Goal: Task Accomplishment & Management: Use online tool/utility

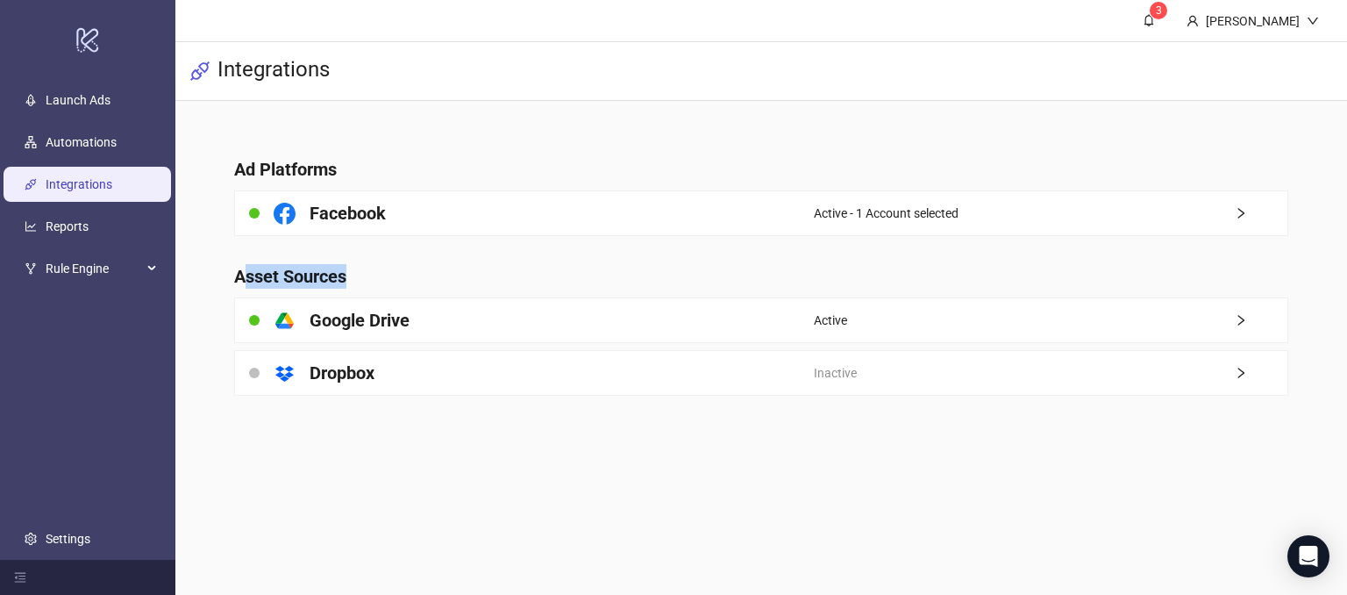
drag, startPoint x: 365, startPoint y: 274, endPoint x: 328, endPoint y: 267, distance: 37.5
click at [240, 272] on h4 "Asset Sources" at bounding box center [760, 276] width 1053 height 25
click at [452, 257] on main "Ad Platforms Facebook Active - 1 Account selected Asset Sources platform/google…" at bounding box center [760, 266] width 1081 height 330
click at [673, 483] on main "3 [PERSON_NAME] Demo Integrations Ad Platforms Facebook Active - 1 Account sele…" at bounding box center [760, 297] width 1171 height 595
click at [1305, 548] on icon "Open Intercom Messenger" at bounding box center [1308, 556] width 20 height 23
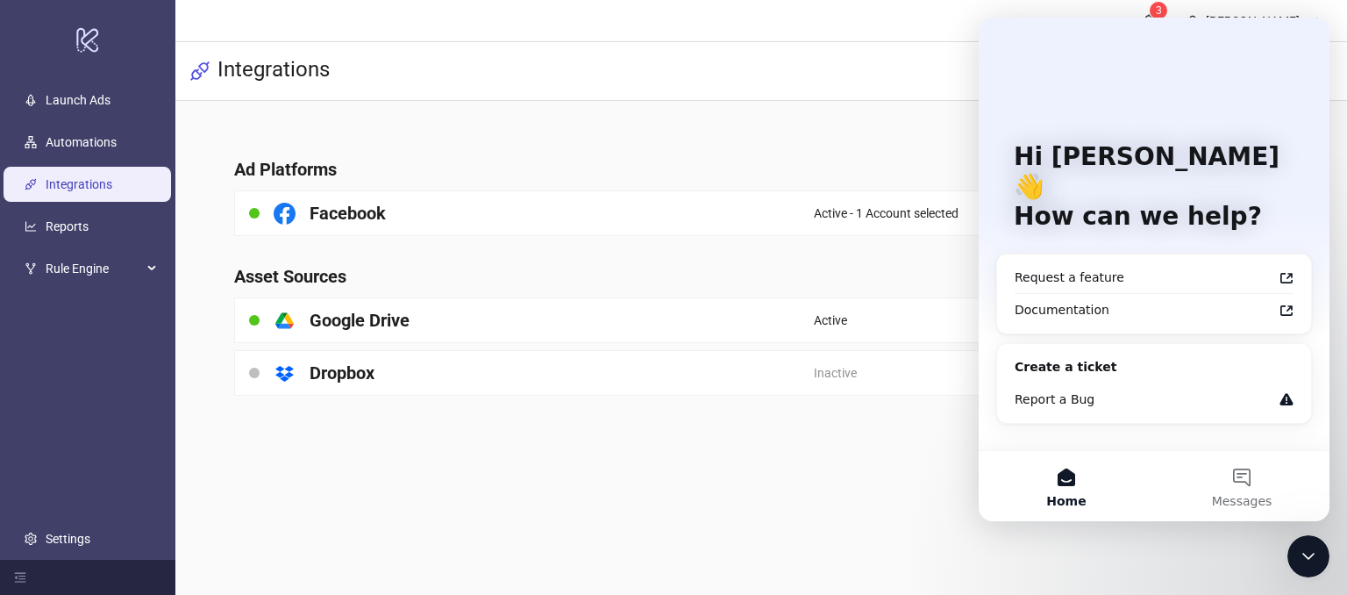
click at [1314, 551] on icon "Close Intercom Messenger" at bounding box center [1308, 555] width 21 height 21
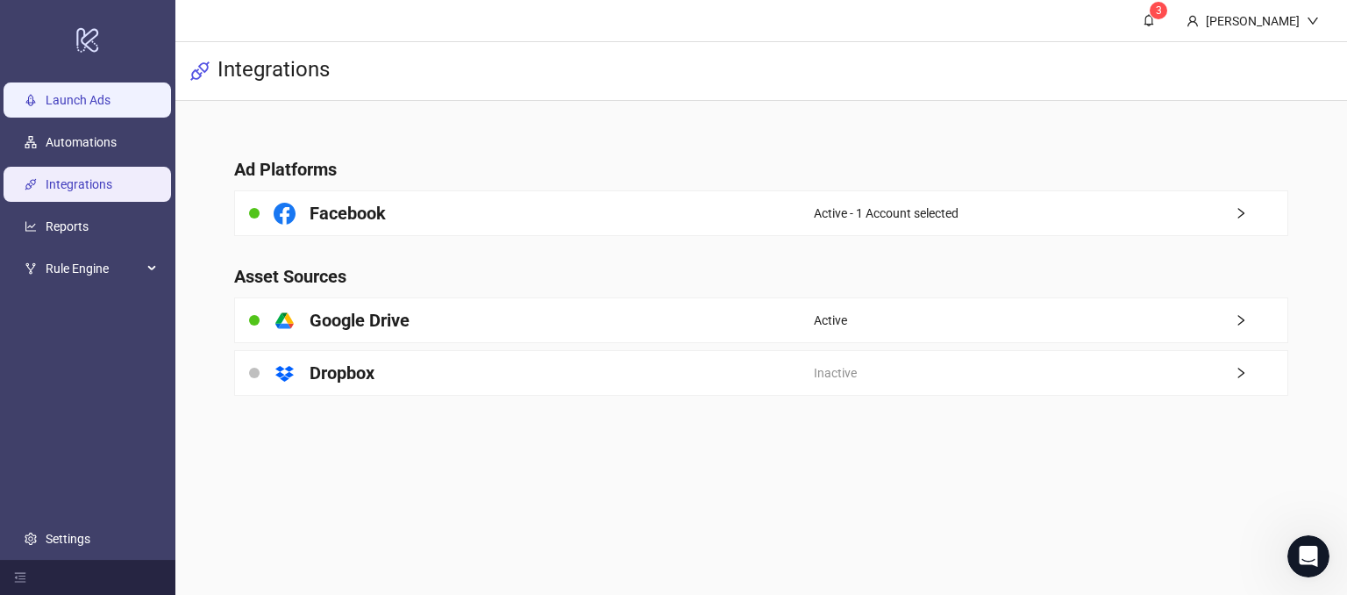
click at [110, 96] on link "Launch Ads" at bounding box center [78, 101] width 65 height 14
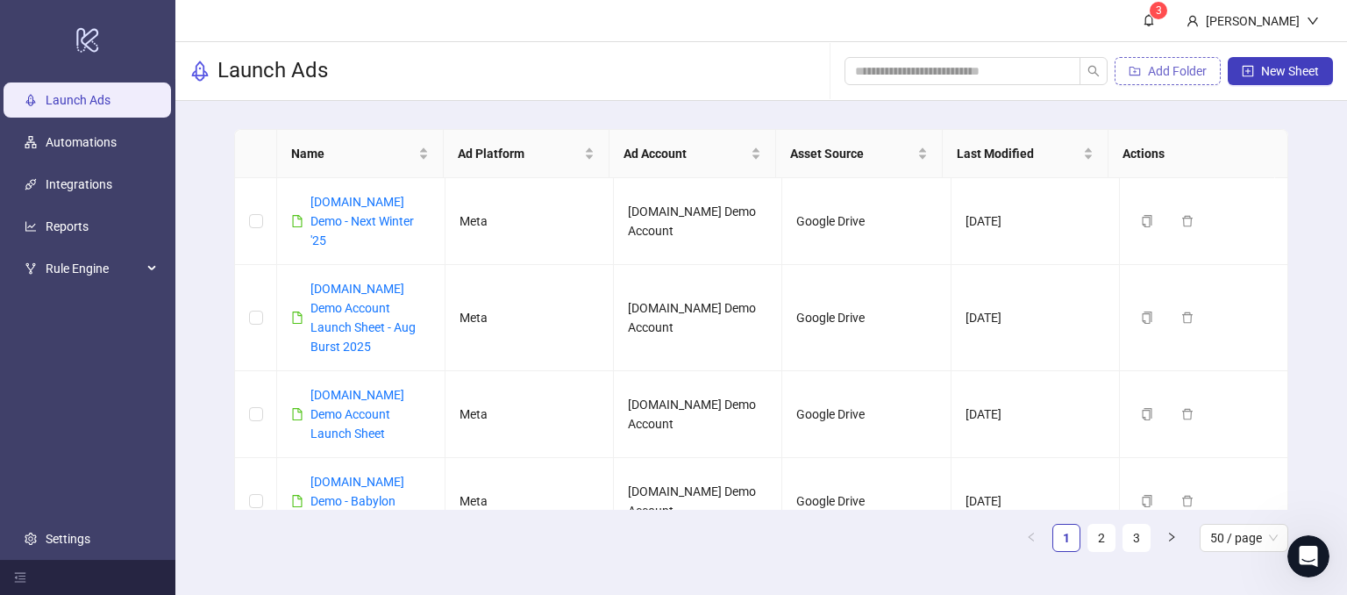
click at [1172, 70] on span "Add Folder" at bounding box center [1177, 71] width 59 height 14
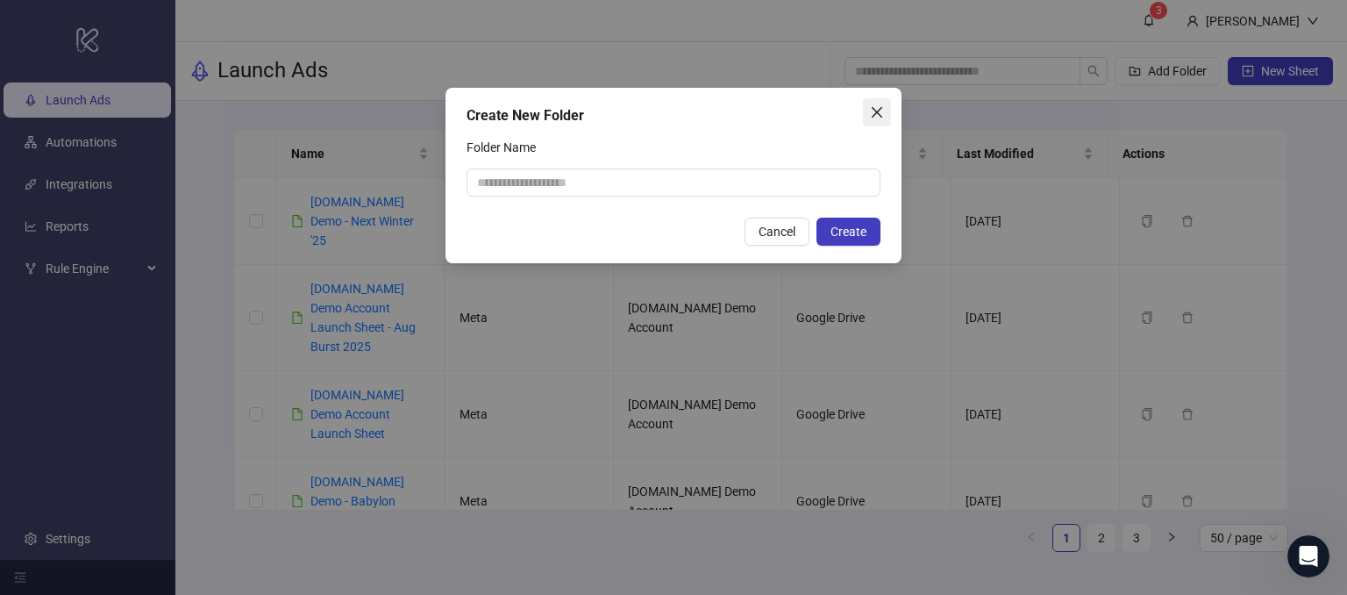
click at [881, 113] on icon "close" at bounding box center [877, 112] width 14 height 14
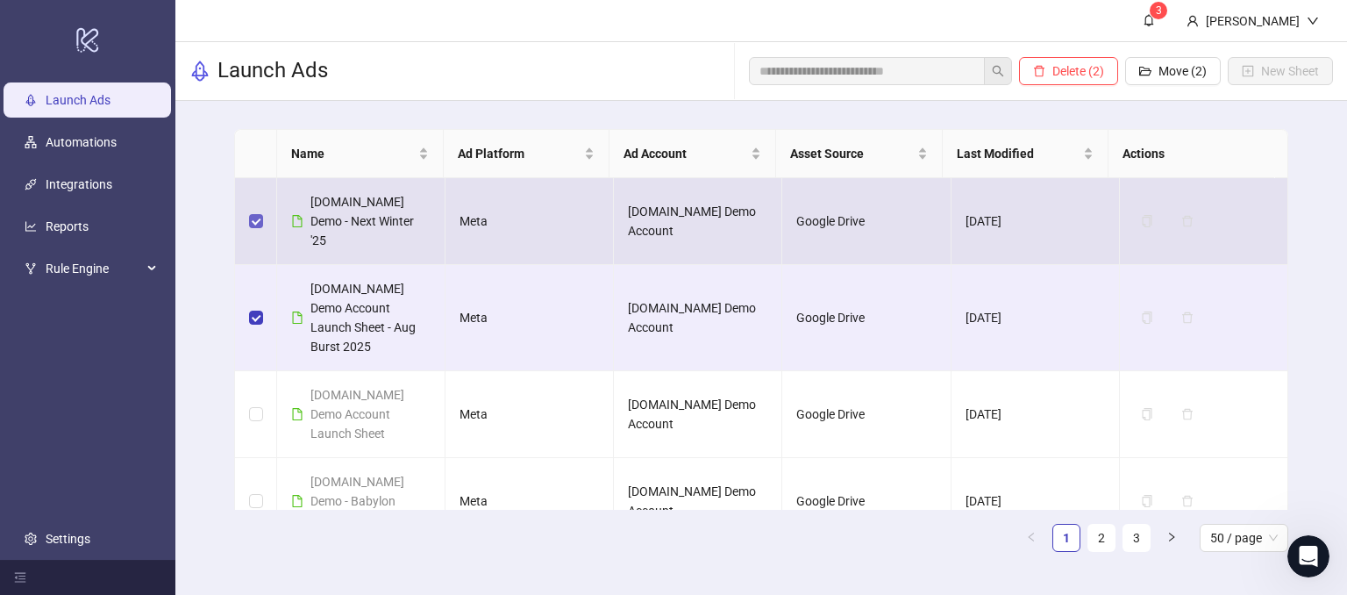
click at [251, 218] on label at bounding box center [256, 220] width 14 height 19
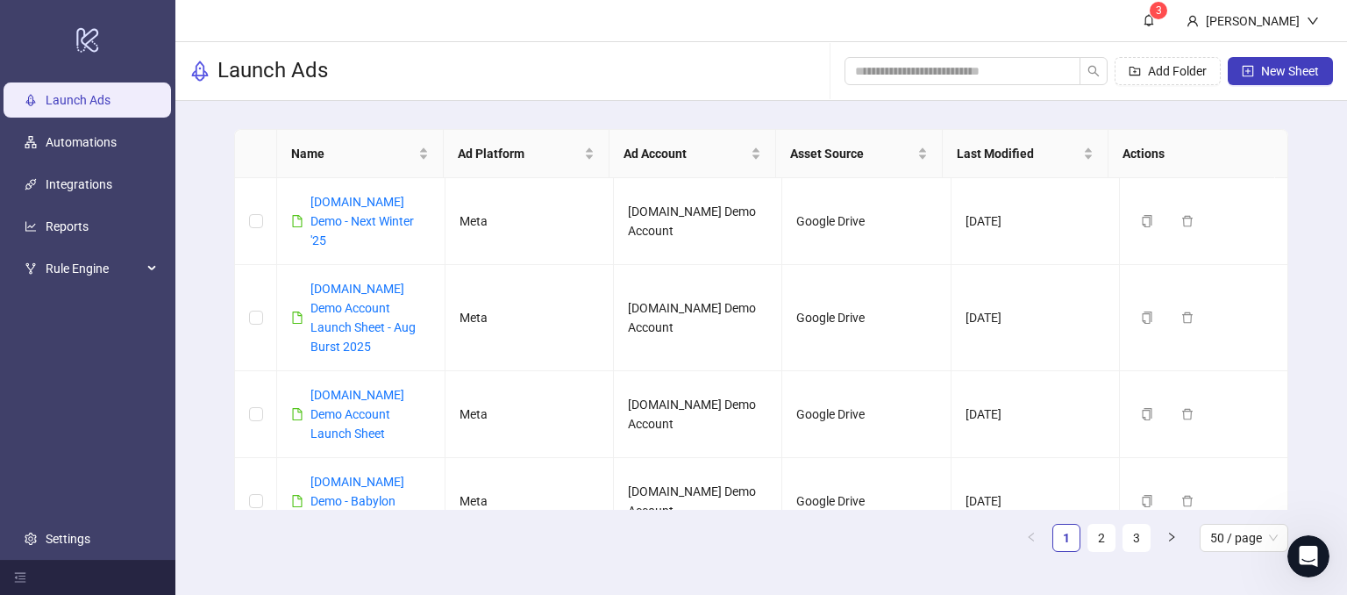
click at [646, 92] on div "Launch Ads Add Folder New Sheet" at bounding box center [760, 71] width 1171 height 59
click at [1280, 71] on span "New Sheet" at bounding box center [1290, 71] width 58 height 14
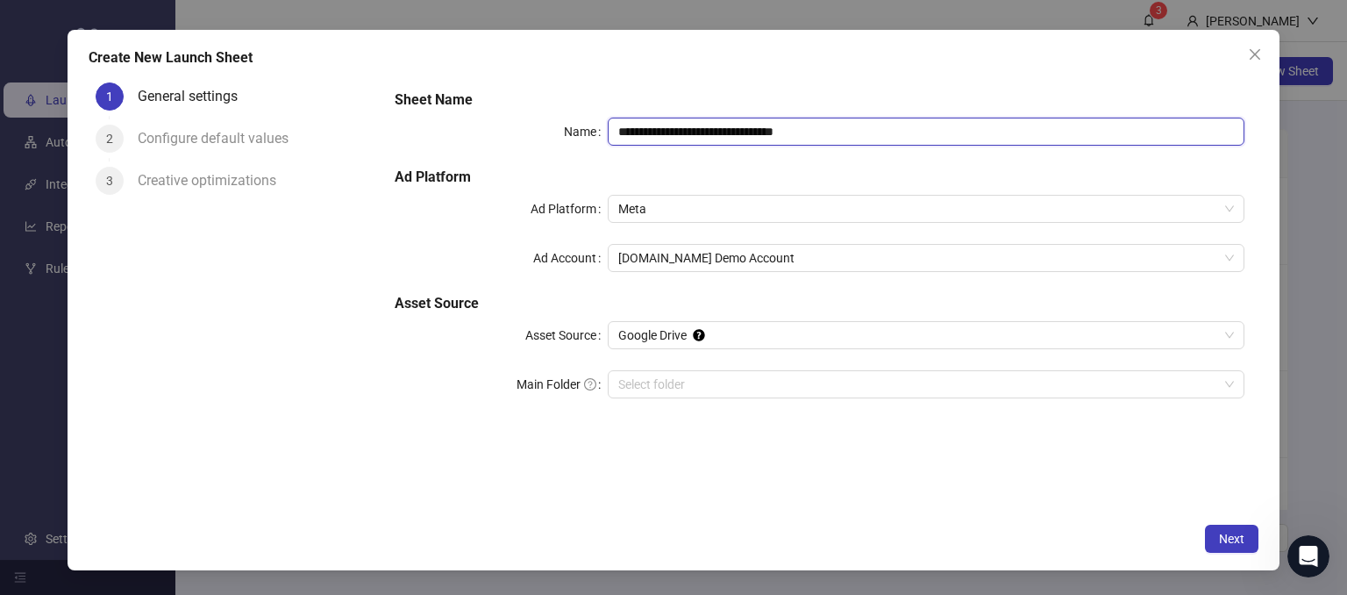
click at [838, 134] on input "**********" at bounding box center [926, 131] width 637 height 28
drag, startPoint x: 856, startPoint y: 134, endPoint x: 694, endPoint y: 143, distance: 161.6
click at [694, 143] on input "**********" at bounding box center [926, 131] width 637 height 28
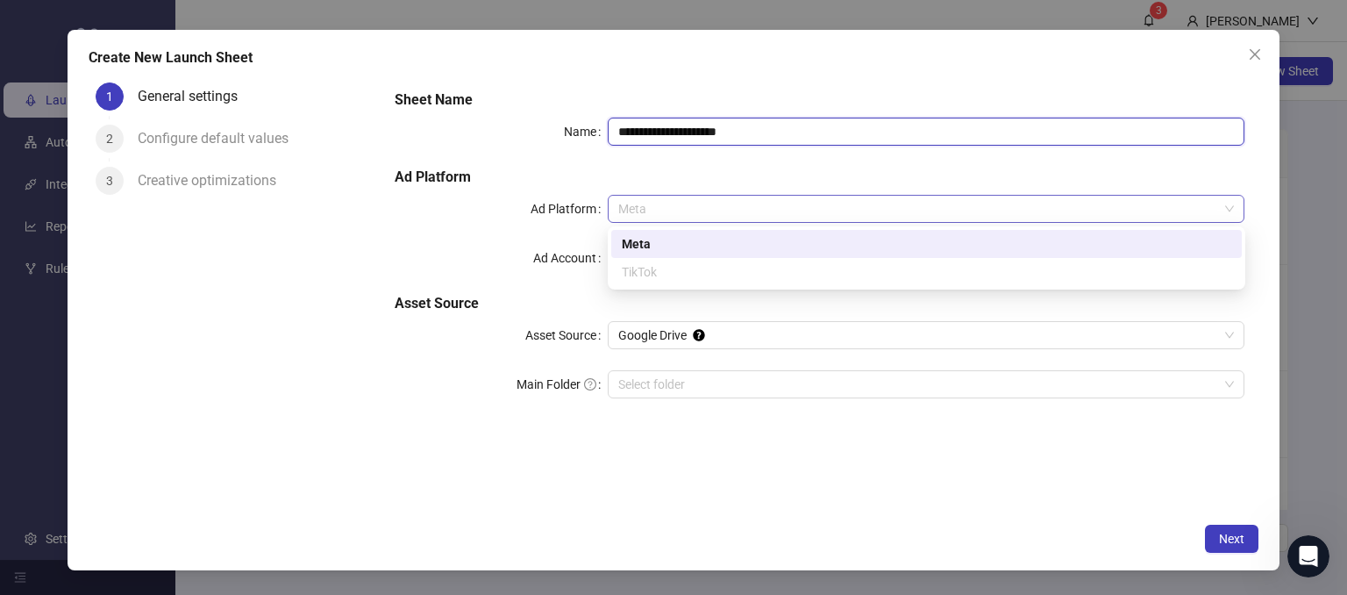
click at [663, 204] on span "Meta" at bounding box center [926, 209] width 616 height 26
type input "**********"
click at [652, 237] on div "Meta" at bounding box center [926, 243] width 609 height 19
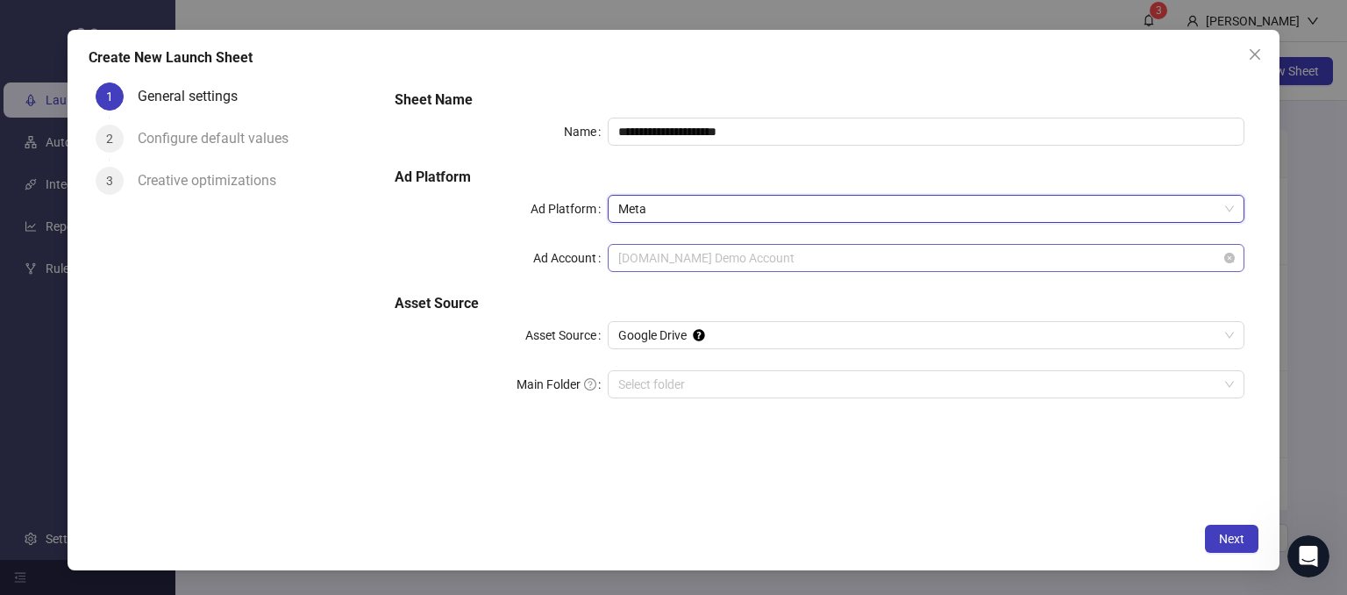
click at [636, 255] on span "[DOMAIN_NAME] Demo Account" at bounding box center [926, 258] width 616 height 26
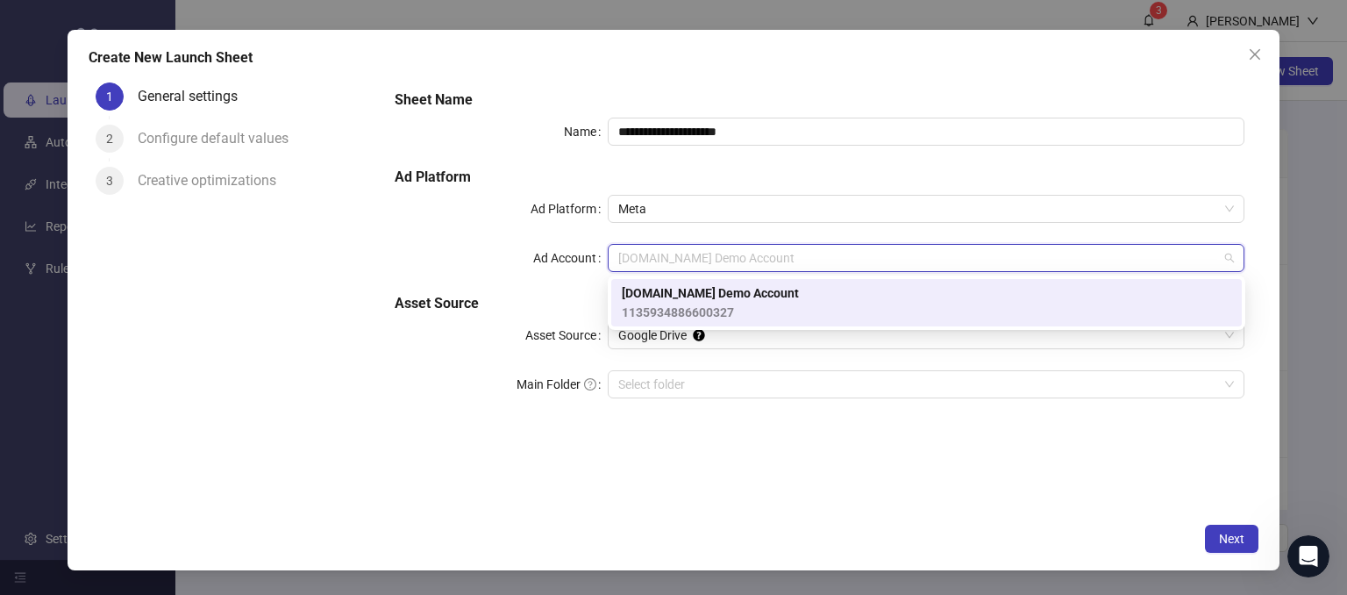
click at [649, 299] on span "[DOMAIN_NAME] Demo Account" at bounding box center [710, 292] width 177 height 19
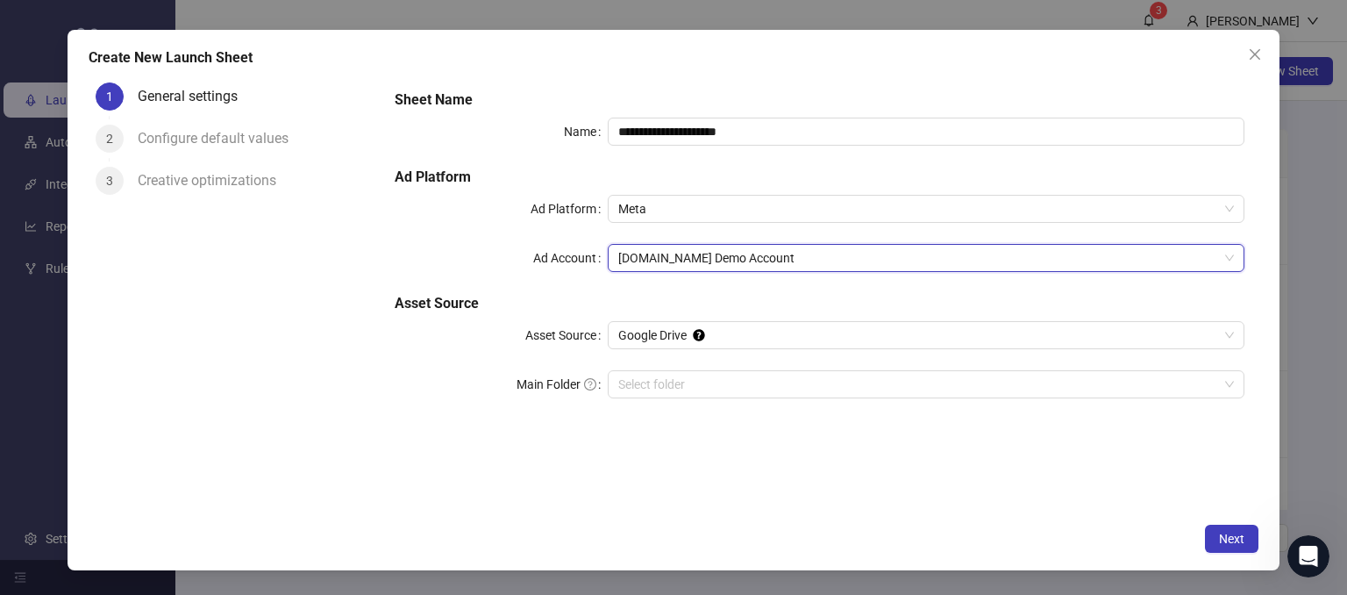
click at [421, 395] on div "Main Folder" at bounding box center [501, 384] width 212 height 28
drag, startPoint x: 153, startPoint y: 64, endPoint x: 210, endPoint y: 59, distance: 57.2
click at [211, 59] on div "Create New Launch Sheet" at bounding box center [674, 57] width 1170 height 21
click at [315, 241] on div "1 General settings 2 Configure default values 3 Creative optimizations" at bounding box center [235, 294] width 293 height 438
click at [645, 215] on span "Meta" at bounding box center [926, 209] width 616 height 26
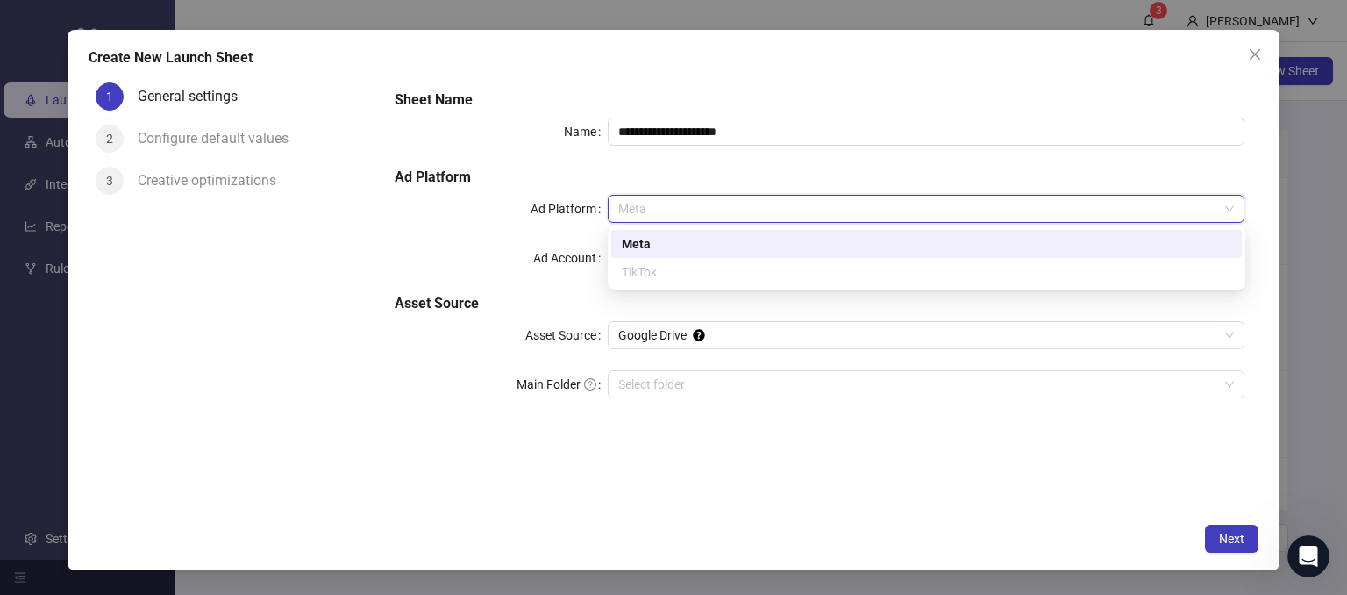
click at [628, 247] on div "Meta" at bounding box center [926, 243] width 609 height 19
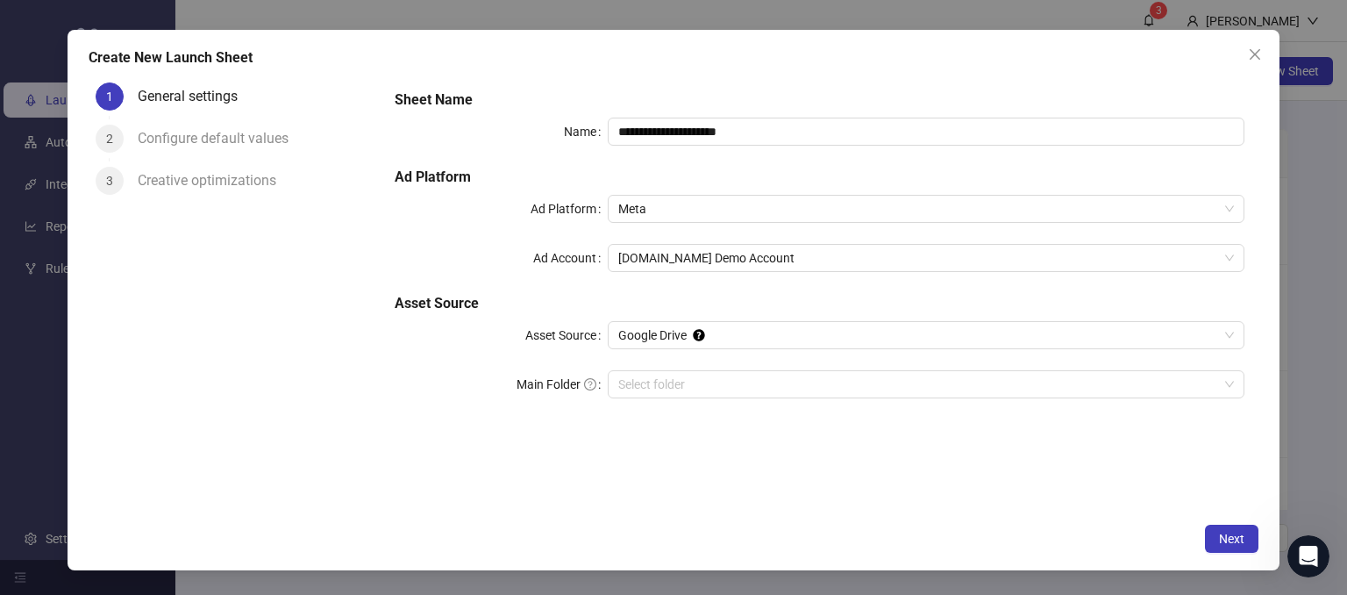
click at [368, 444] on div "1 General settings 2 Configure default values 3 Creative optimizations" at bounding box center [235, 294] width 293 height 438
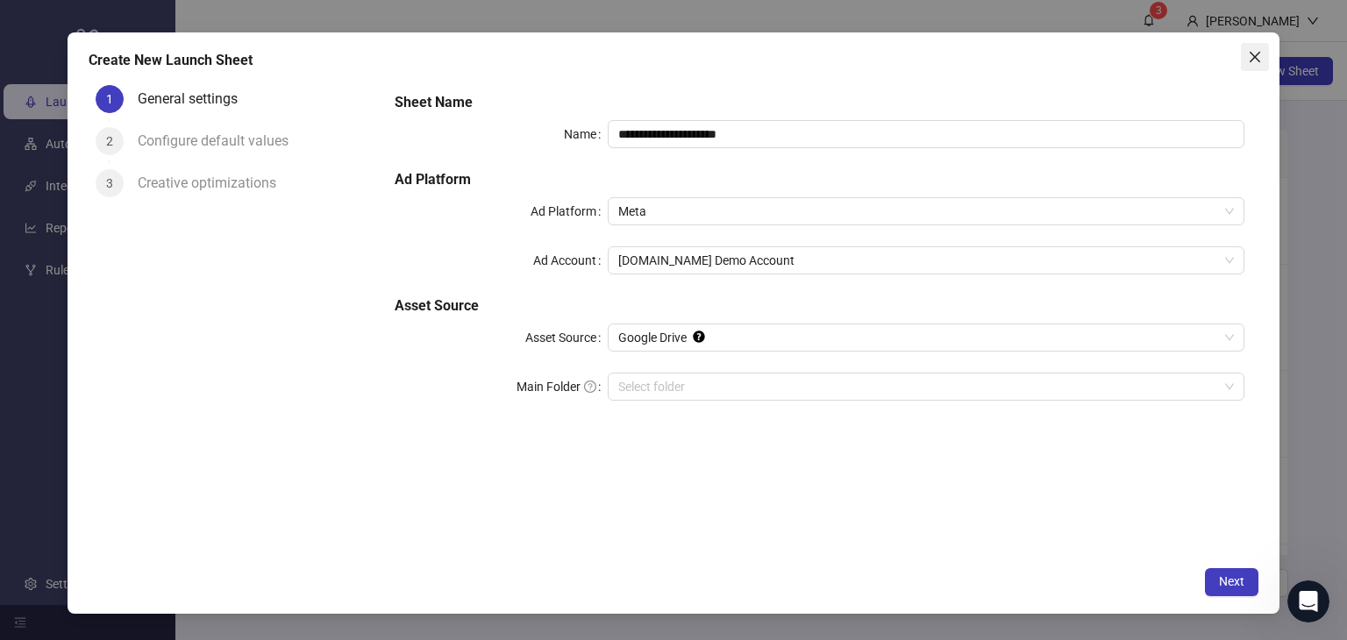
click at [1250, 59] on icon "close" at bounding box center [1255, 57] width 14 height 14
